Goal: Task Accomplishment & Management: Manage account settings

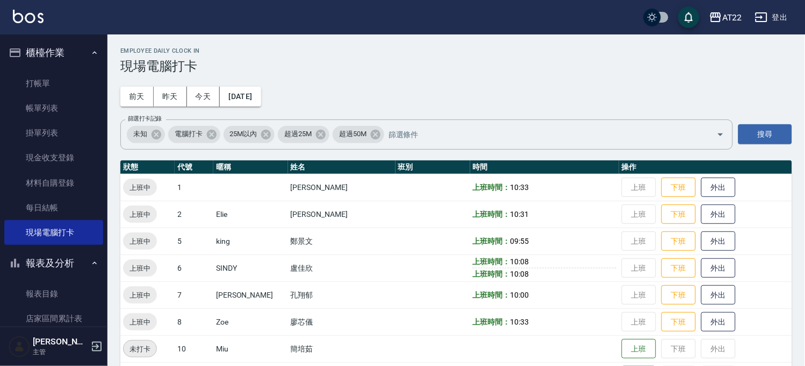
click at [66, 52] on button "櫃檯作業" at bounding box center [53, 53] width 99 height 28
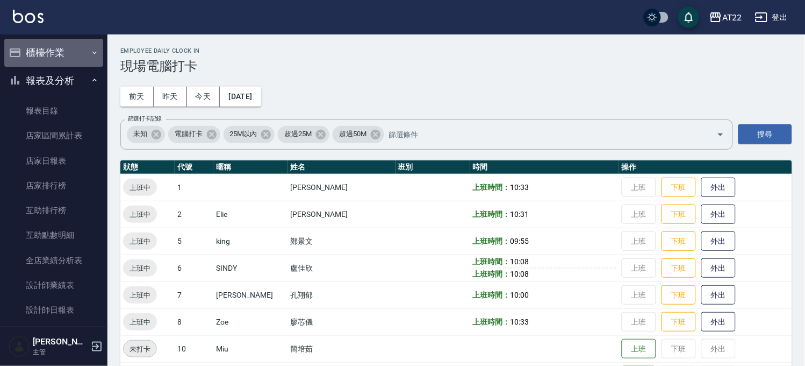
click at [68, 47] on button "櫃檯作業" at bounding box center [53, 53] width 99 height 28
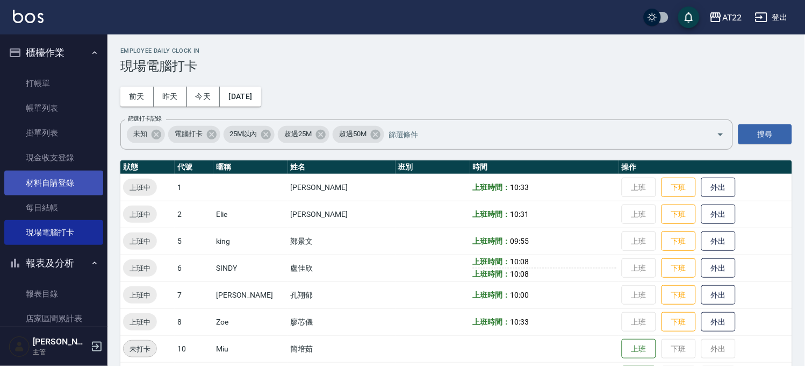
click at [70, 183] on link "材料自購登錄" at bounding box center [53, 182] width 99 height 25
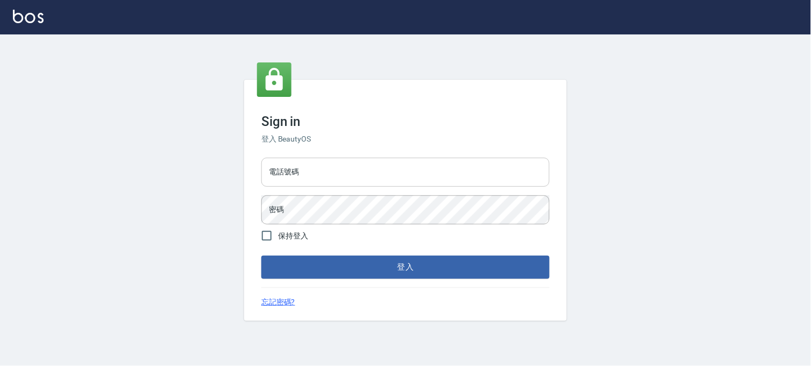
click at [289, 180] on input "電話號碼" at bounding box center [405, 172] width 288 height 29
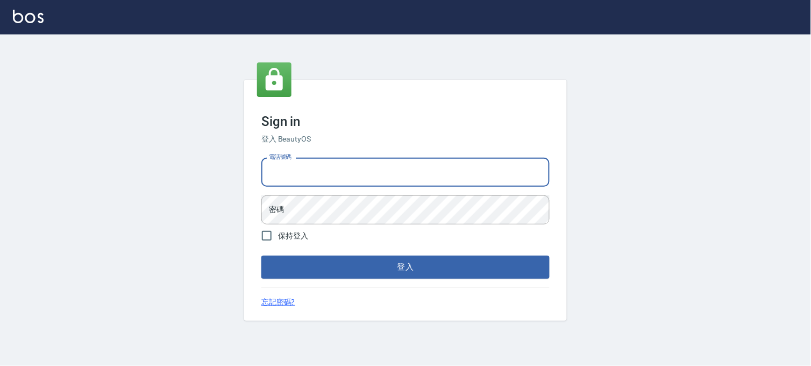
type input "0936888819"
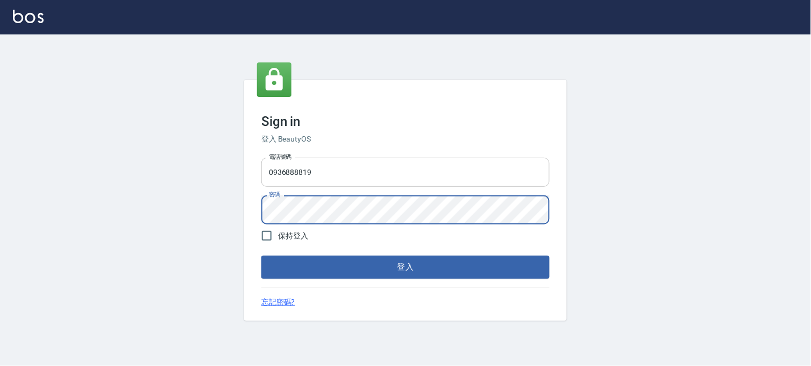
click at [261, 255] on button "登入" at bounding box center [405, 266] width 288 height 23
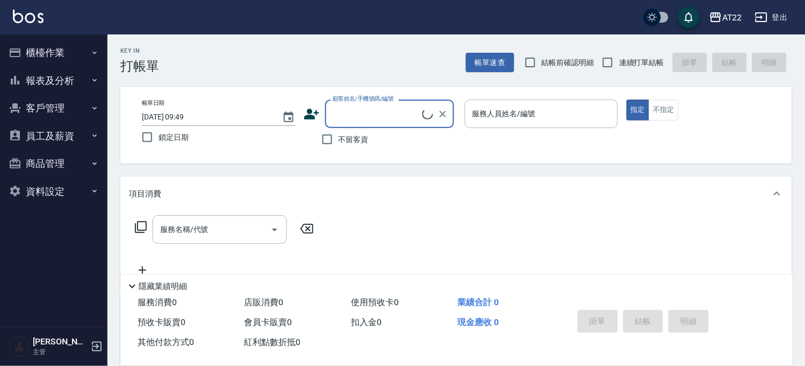
click at [47, 56] on button "櫃檯作業" at bounding box center [53, 53] width 99 height 28
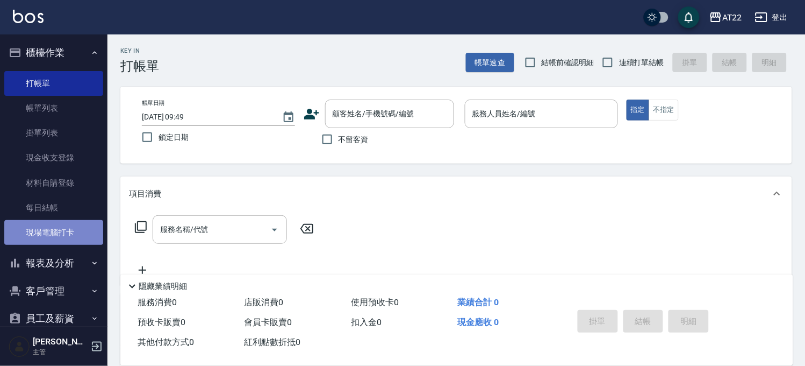
click at [75, 228] on link "現場電腦打卡" at bounding box center [53, 232] width 99 height 25
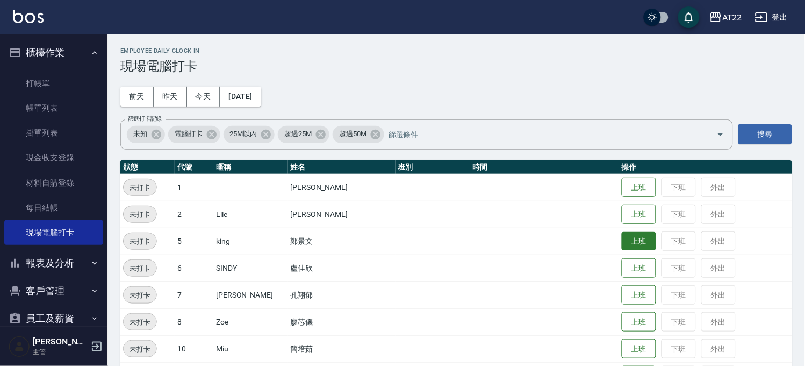
click at [622, 234] on button "上班" at bounding box center [639, 241] width 34 height 19
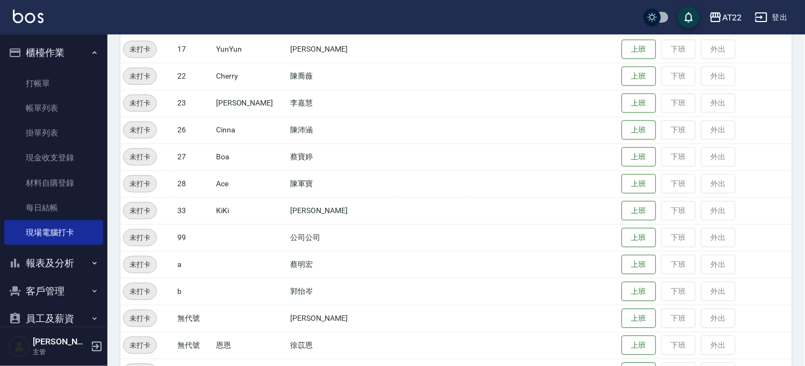
scroll to position [108, 0]
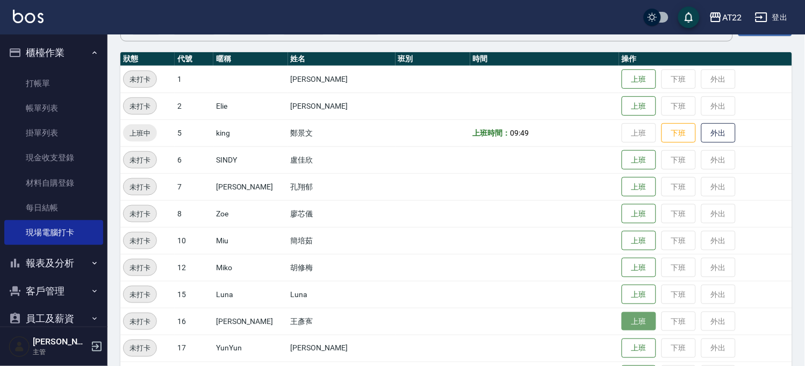
click at [622, 313] on button "上班" at bounding box center [639, 321] width 34 height 19
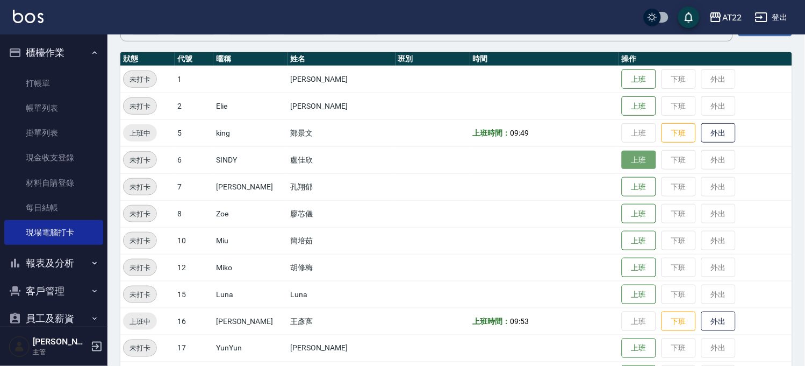
click at [623, 155] on button "上班" at bounding box center [639, 160] width 34 height 19
drag, startPoint x: 803, startPoint y: 106, endPoint x: 802, endPoint y: 158, distance: 51.6
click at [802, 158] on div "Employee Daily Clock In 現場電腦打卡 [DATE] [DATE] [DATE] [DATE] 篩選打卡記錄 未知 電腦打卡 25M以內…" at bounding box center [457, 325] width 698 height 798
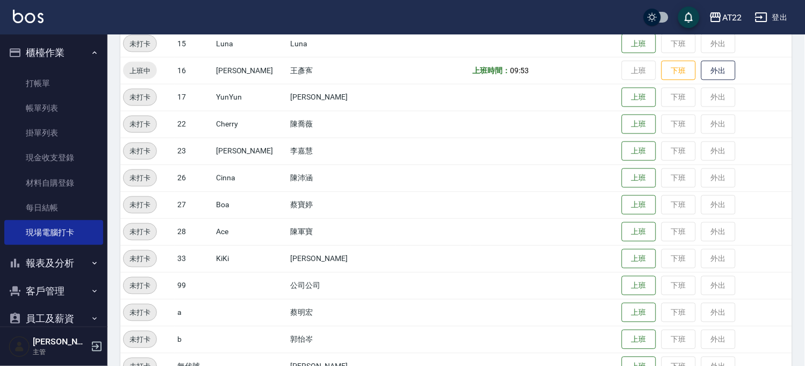
scroll to position [364, 0]
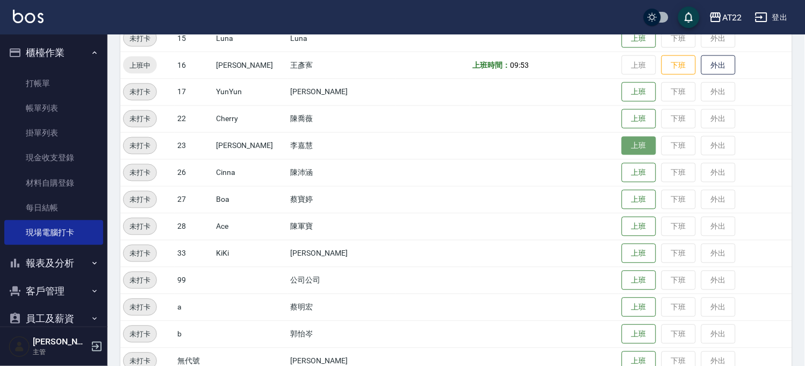
click at [626, 145] on button "上班" at bounding box center [639, 146] width 34 height 19
click at [629, 140] on button "上班" at bounding box center [639, 146] width 34 height 19
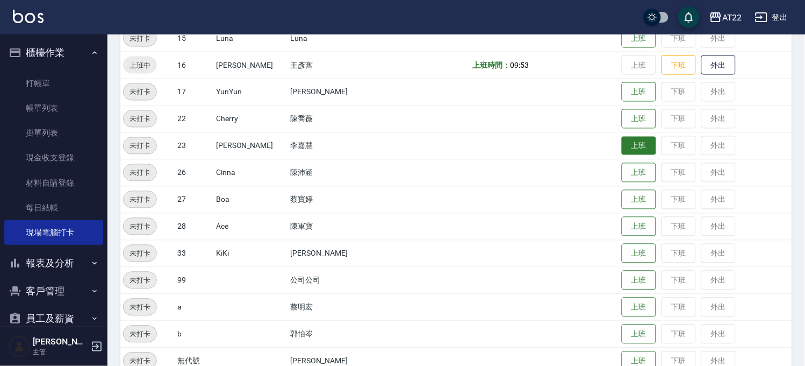
click at [626, 142] on button "上班" at bounding box center [639, 146] width 34 height 19
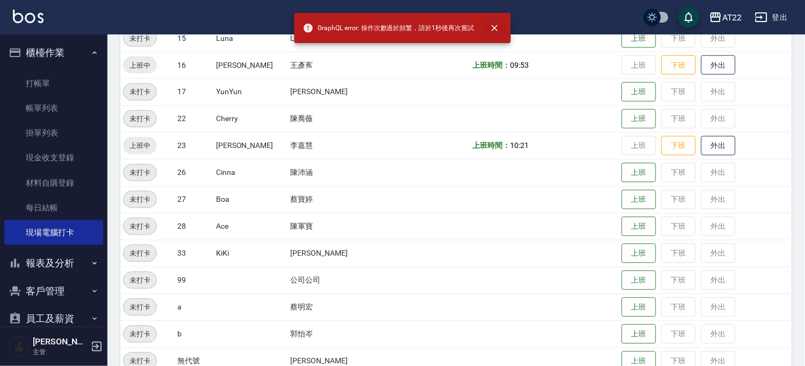
click at [501, 23] on button "close" at bounding box center [495, 28] width 24 height 24
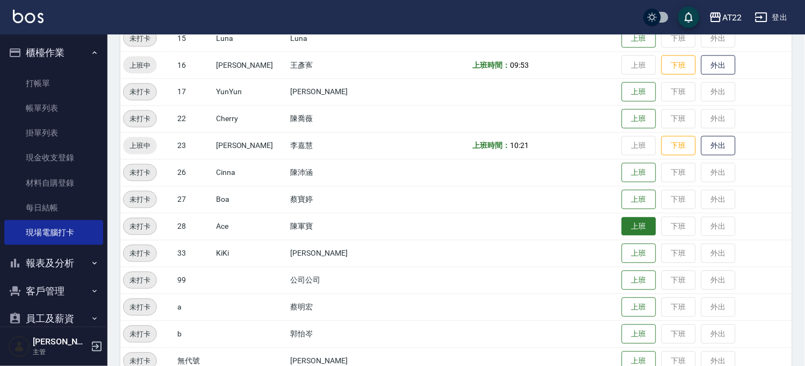
click at [622, 229] on button "上班" at bounding box center [639, 226] width 34 height 19
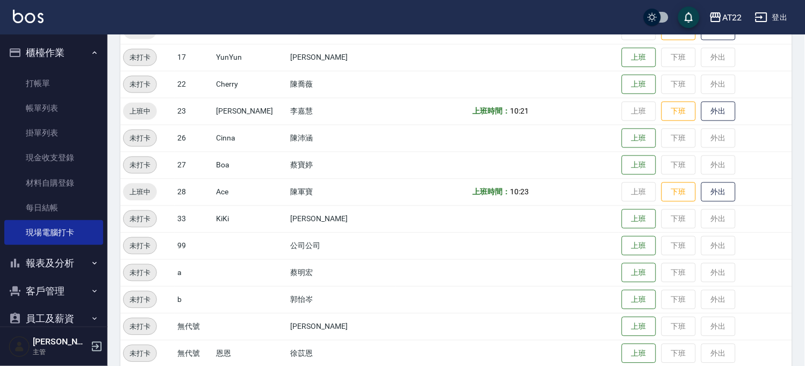
scroll to position [347, 0]
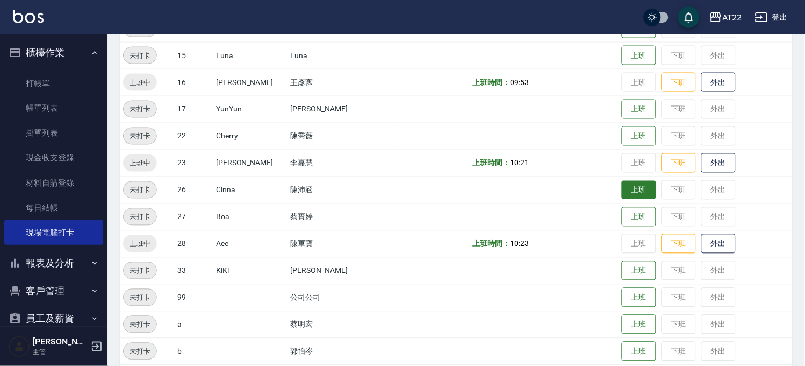
click at [627, 192] on button "上班" at bounding box center [639, 190] width 34 height 19
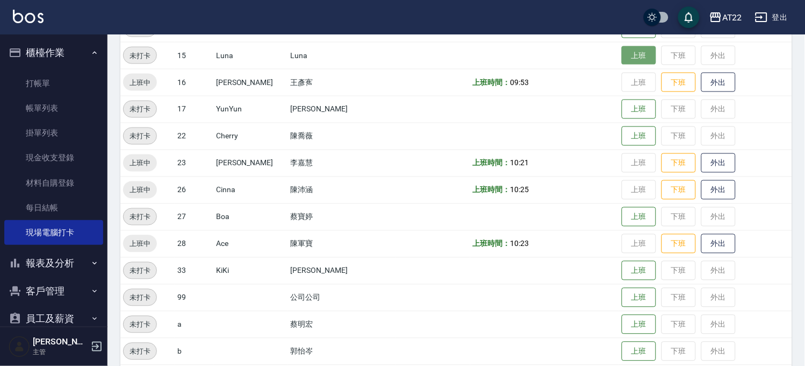
click at [627, 55] on button "上班" at bounding box center [639, 55] width 34 height 19
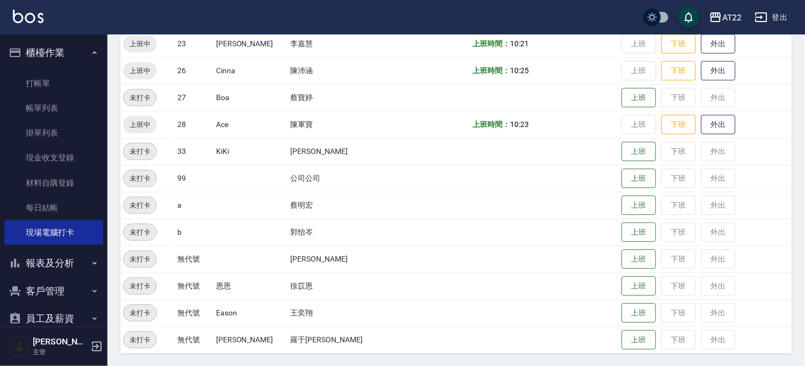
scroll to position [227, 0]
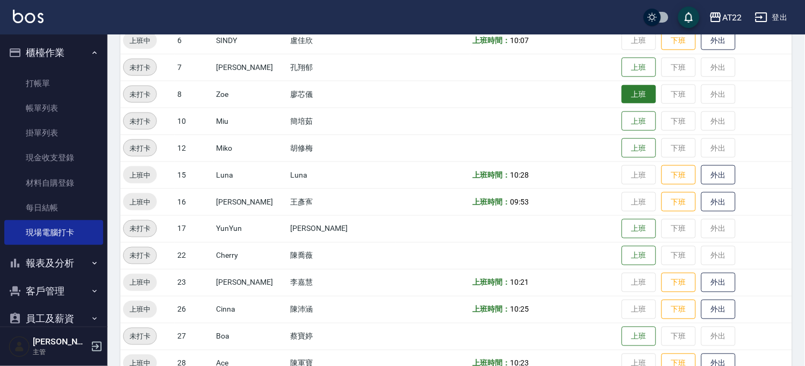
click at [622, 97] on button "上班" at bounding box center [639, 94] width 34 height 19
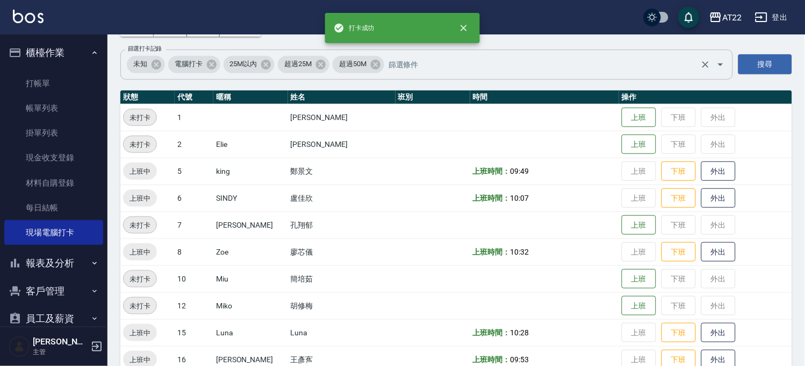
scroll to position [0, 0]
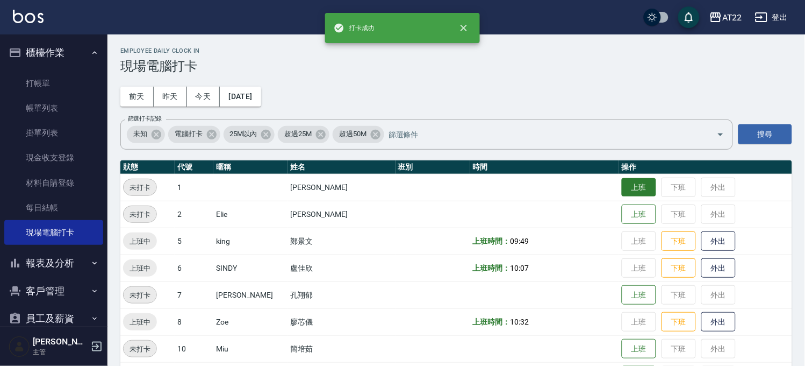
click at [622, 184] on button "上班" at bounding box center [639, 187] width 34 height 19
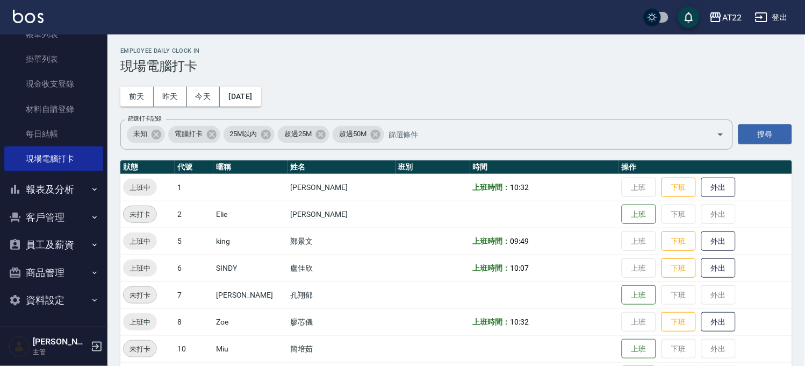
scroll to position [418, 0]
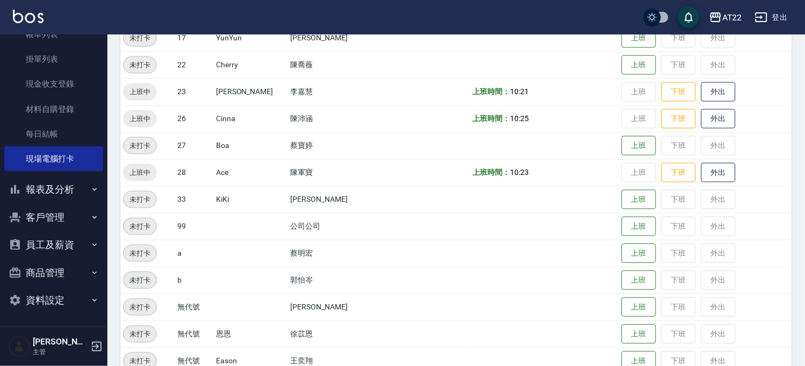
click at [70, 213] on button "客戶管理" at bounding box center [53, 217] width 99 height 28
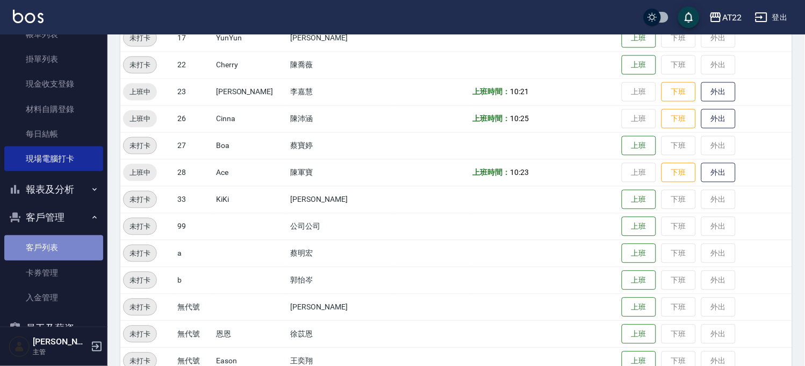
click at [79, 251] on link "客戶列表" at bounding box center [53, 247] width 99 height 25
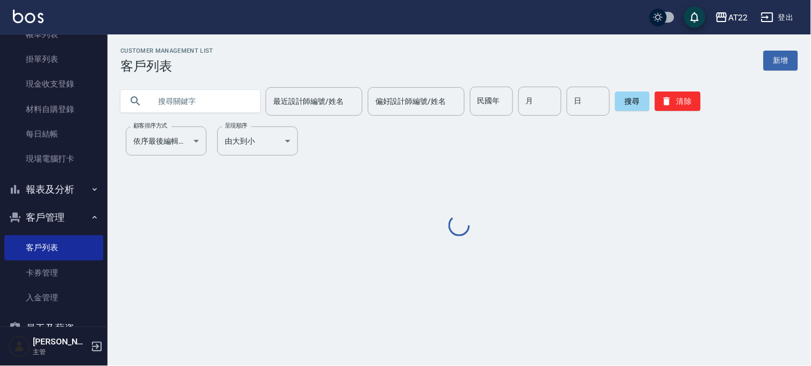
click at [163, 98] on input "text" at bounding box center [201, 101] width 101 height 29
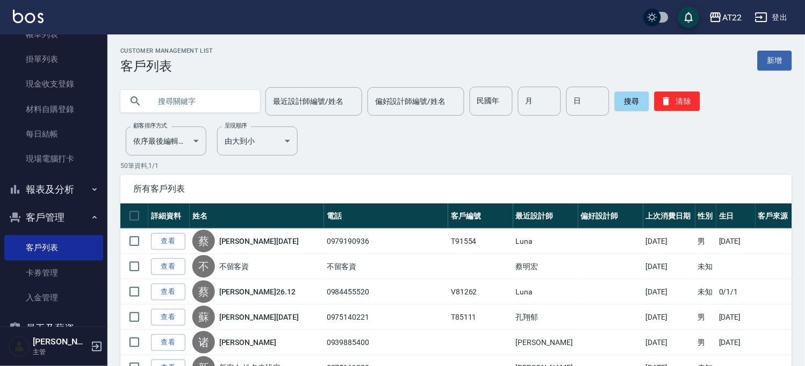
click at [162, 98] on input "text" at bounding box center [201, 101] width 101 height 29
click at [197, 103] on input "text" at bounding box center [201, 101] width 101 height 29
click at [163, 99] on input "text" at bounding box center [201, 101] width 101 height 29
paste input "0928853655"
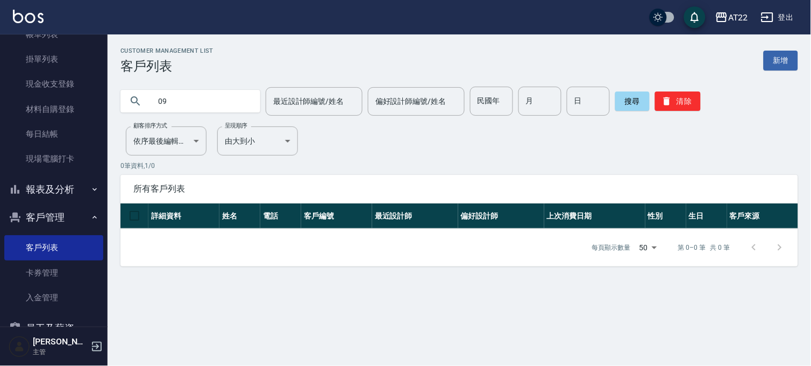
type input "0"
